Goal: Navigation & Orientation: Find specific page/section

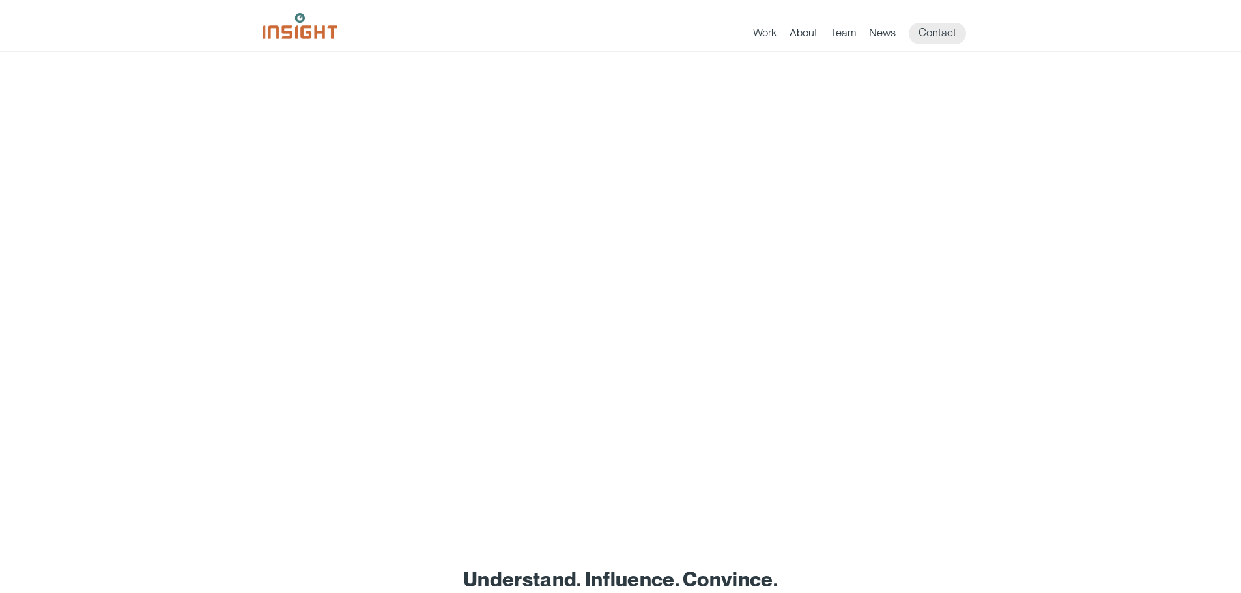
scroll to position [140, 0]
click at [845, 31] on link "Team" at bounding box center [843, 35] width 25 height 18
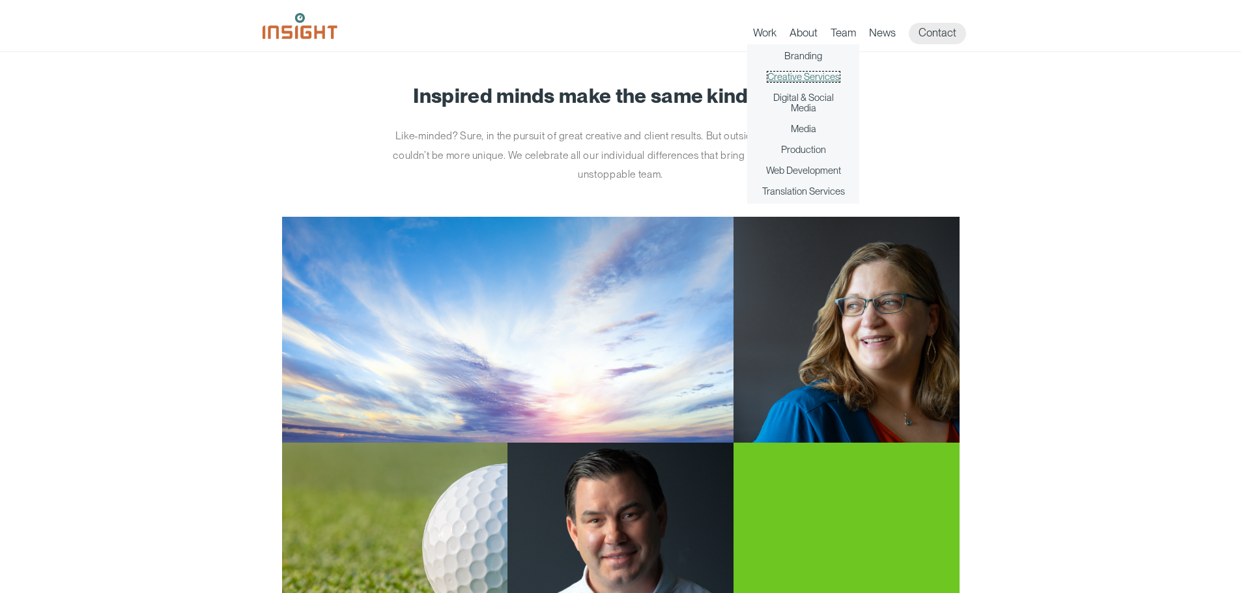
click at [816, 75] on link "Creative Services" at bounding box center [803, 77] width 72 height 10
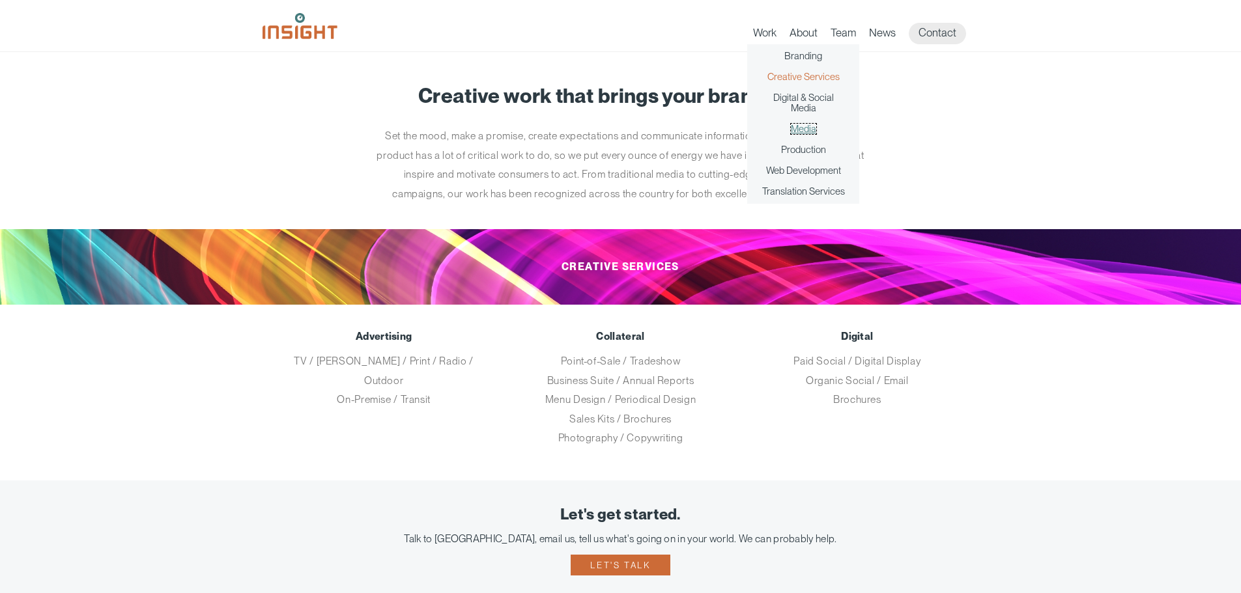
click at [811, 124] on link "Media" at bounding box center [803, 129] width 25 height 10
